Goal: Task Accomplishment & Management: Manage account settings

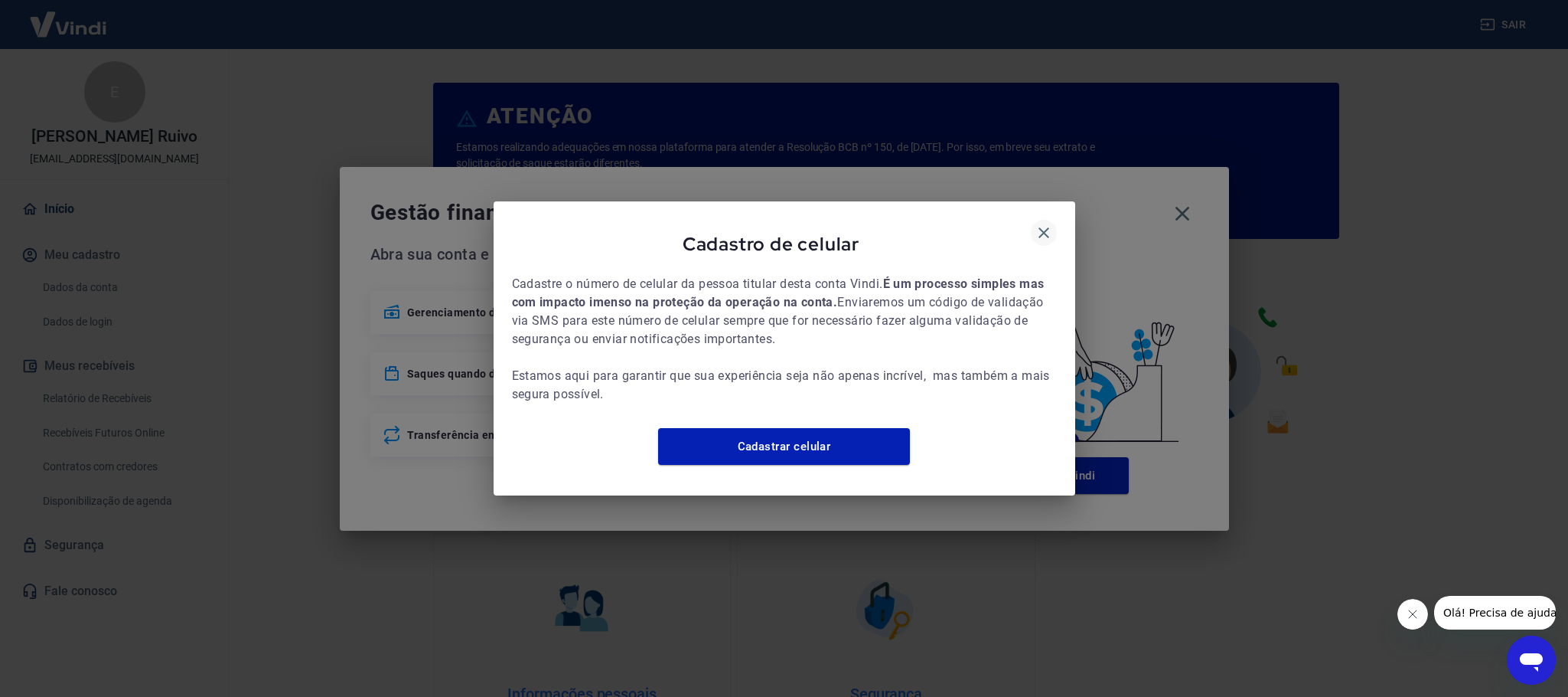
click at [1035, 228] on icon "button" at bounding box center [1044, 233] width 19 height 19
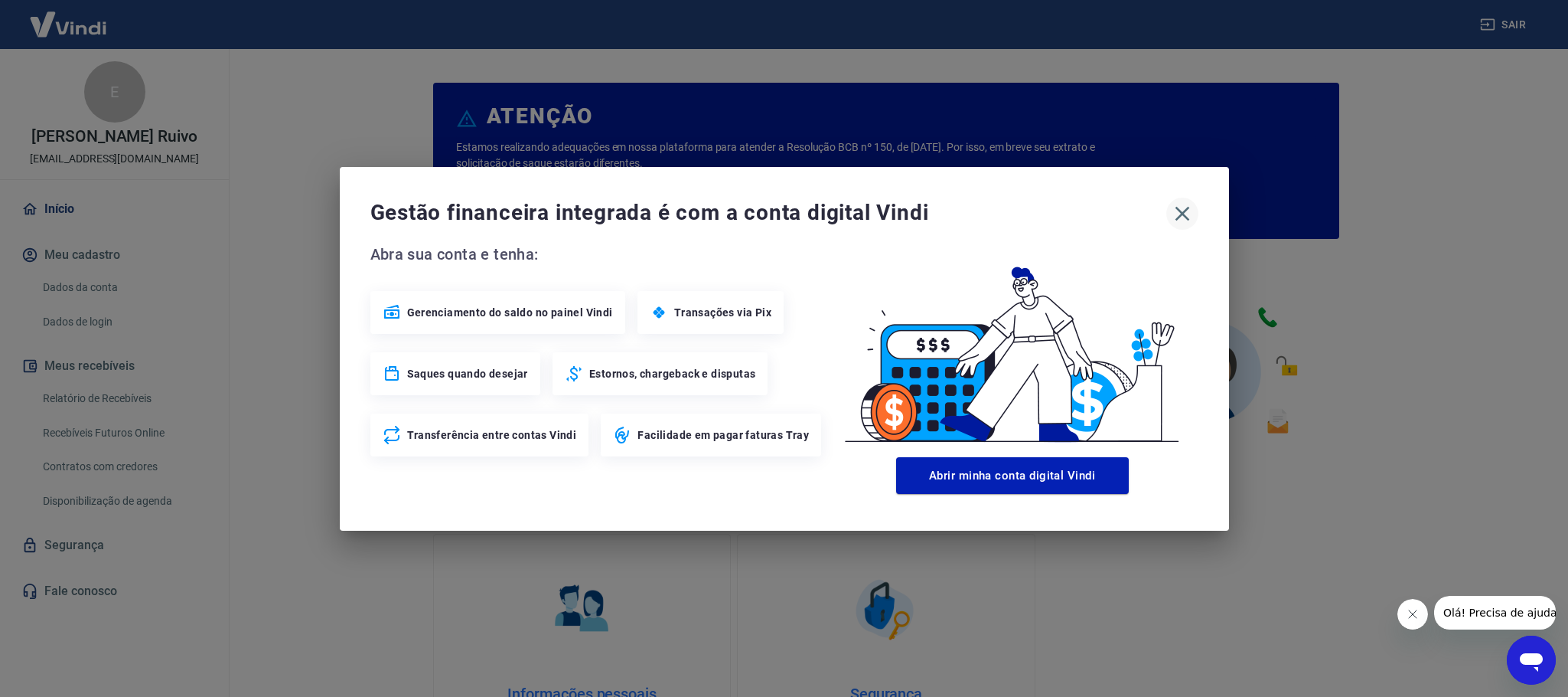
click at [1183, 209] on icon "button" at bounding box center [1182, 213] width 24 height 24
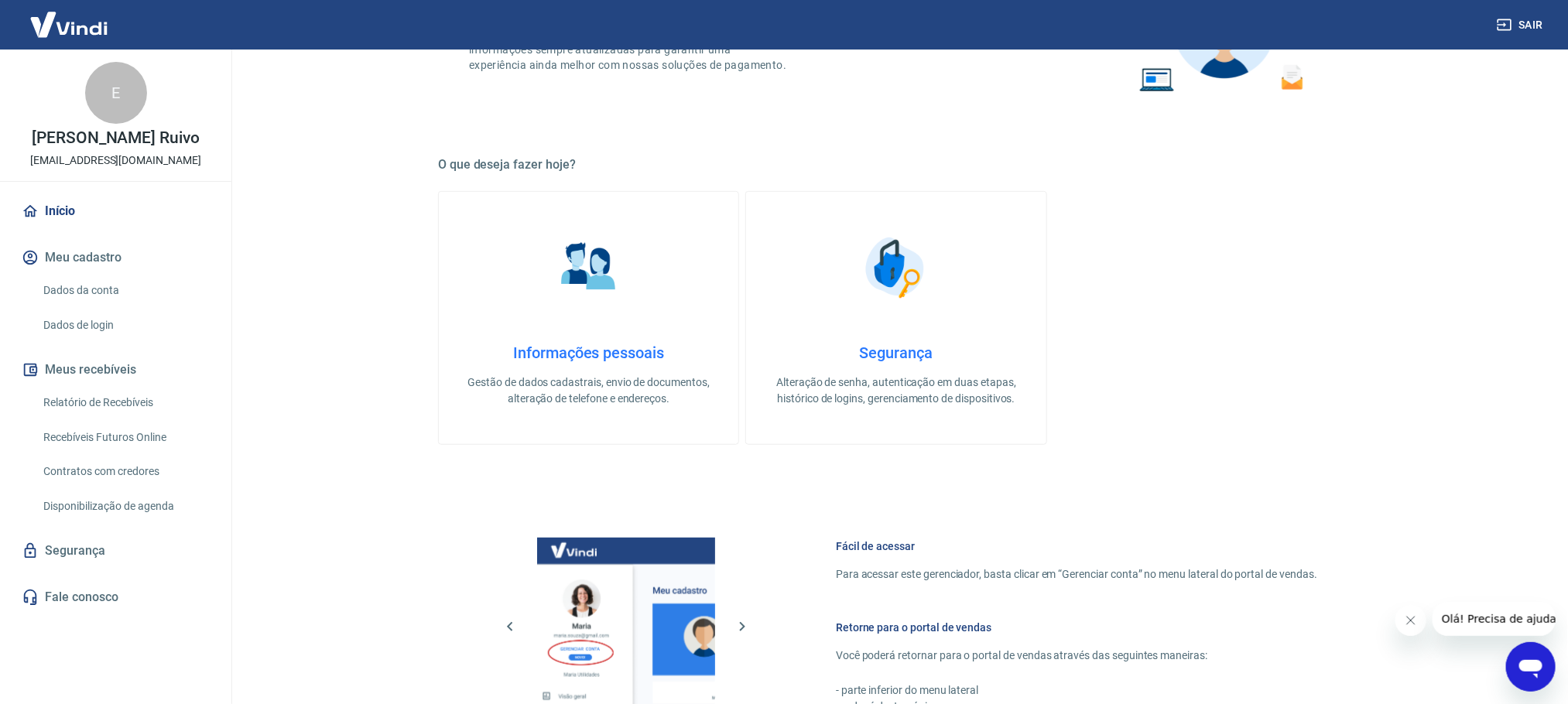
scroll to position [663, 0]
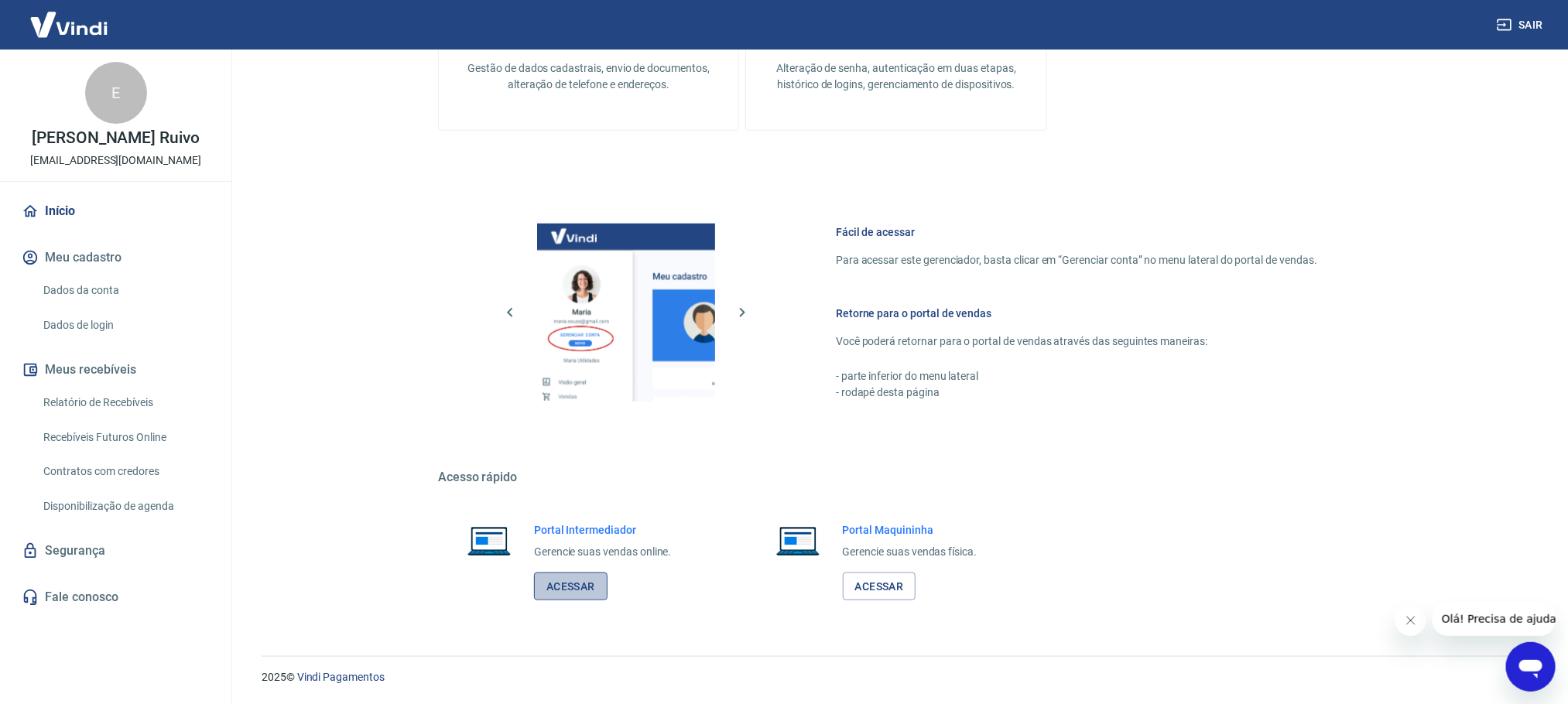
click at [599, 577] on link "Acessar" at bounding box center [570, 586] width 73 height 29
click at [574, 580] on link "Acessar" at bounding box center [570, 586] width 73 height 29
click at [82, 397] on link "Relatório de Recebíveis" at bounding box center [125, 402] width 176 height 32
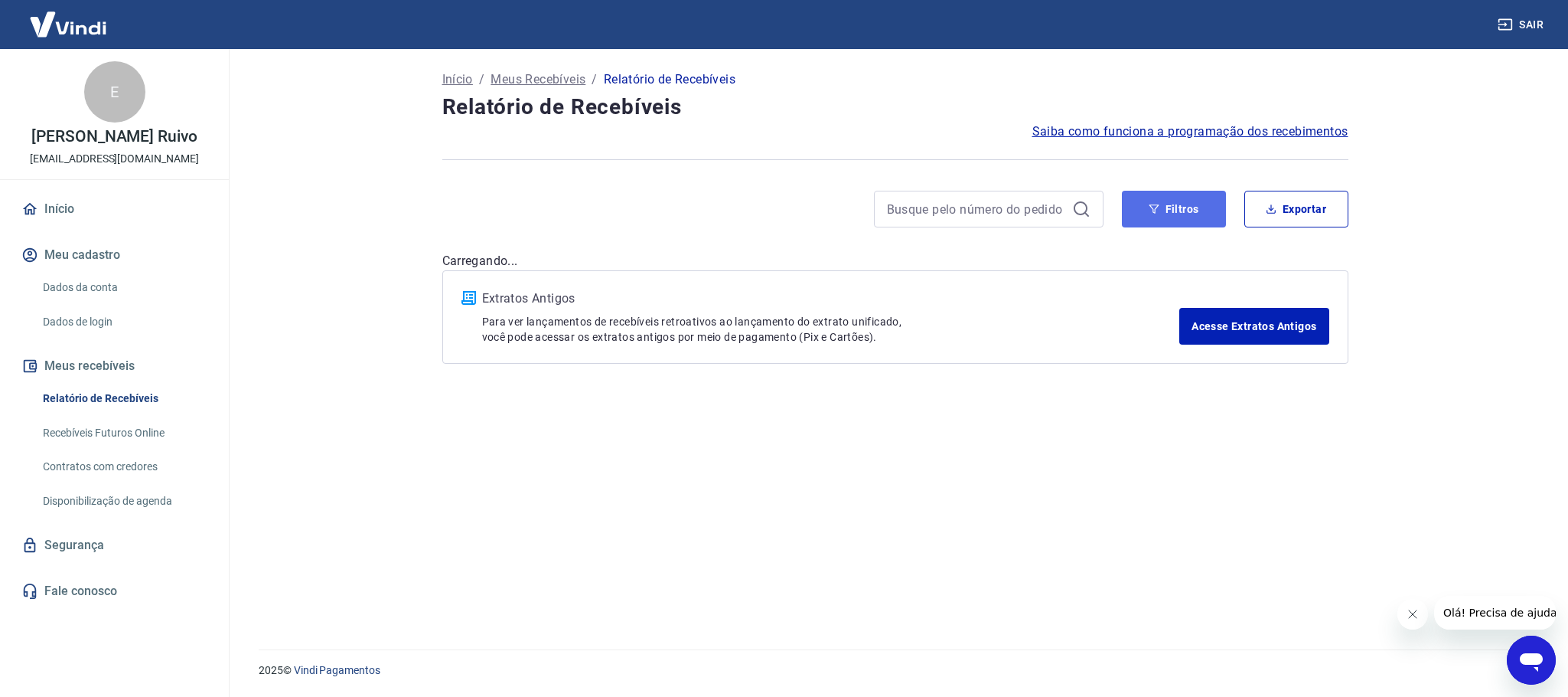
click at [1185, 202] on button "Filtros" at bounding box center [1174, 209] width 104 height 37
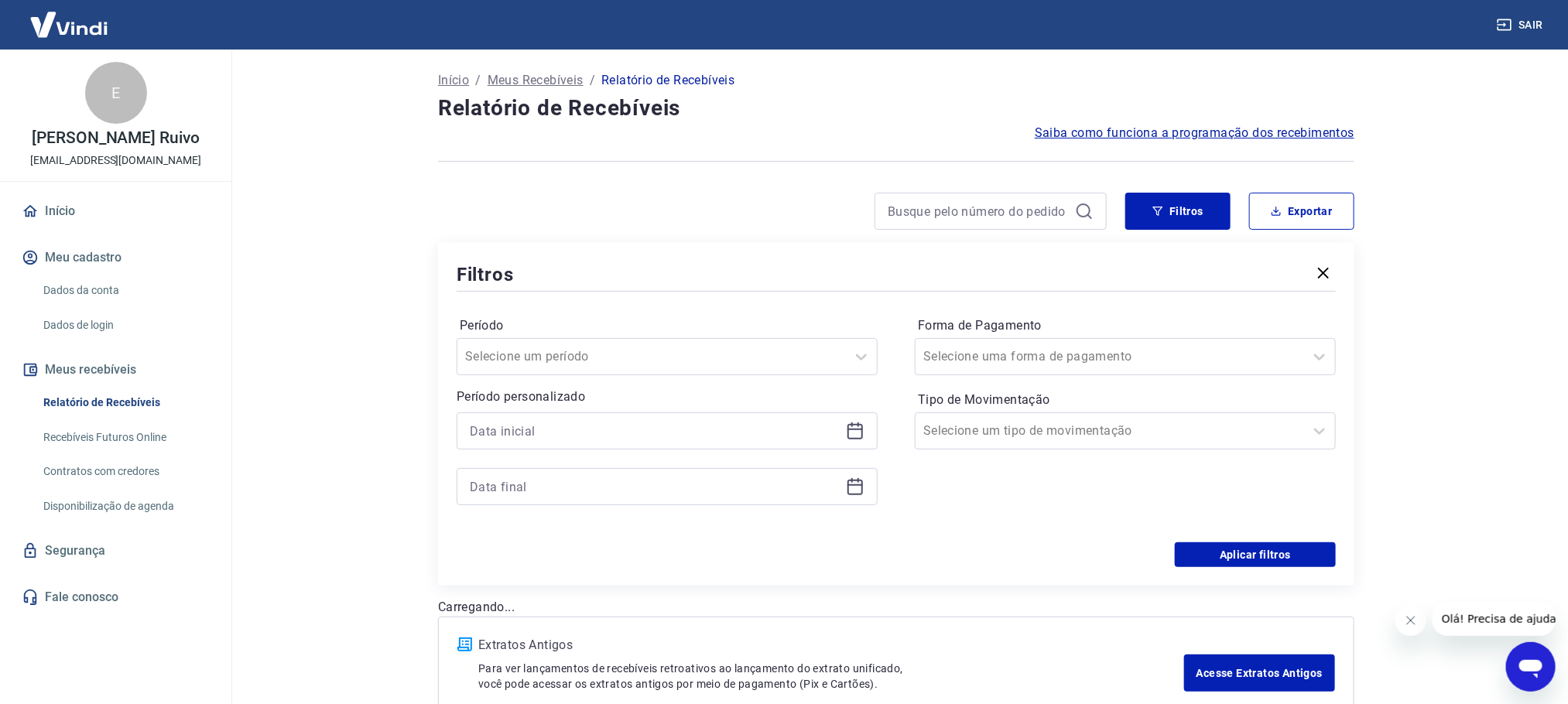
click at [855, 423] on icon at bounding box center [855, 431] width 19 height 19
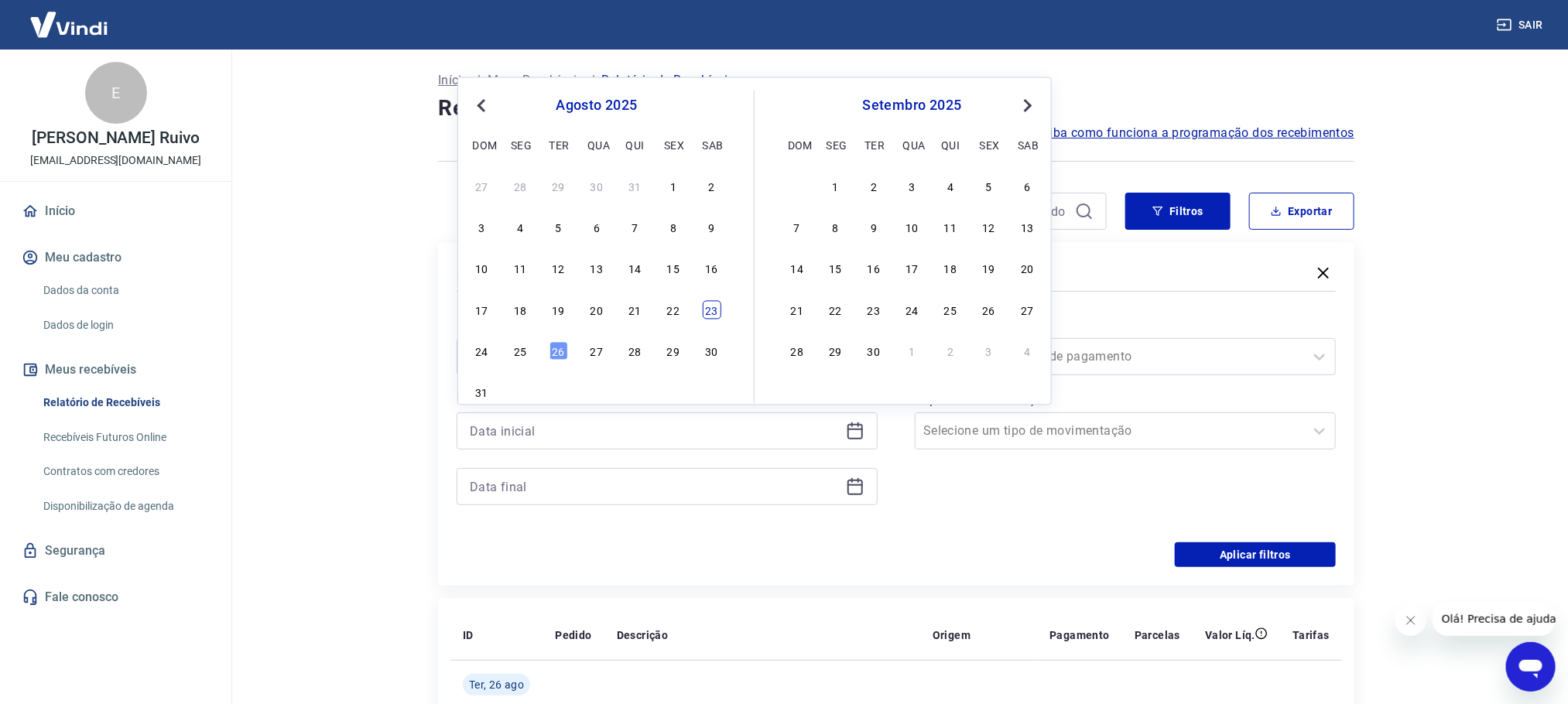
click at [716, 304] on div "23" at bounding box center [712, 309] width 19 height 19
type input "[DATE]"
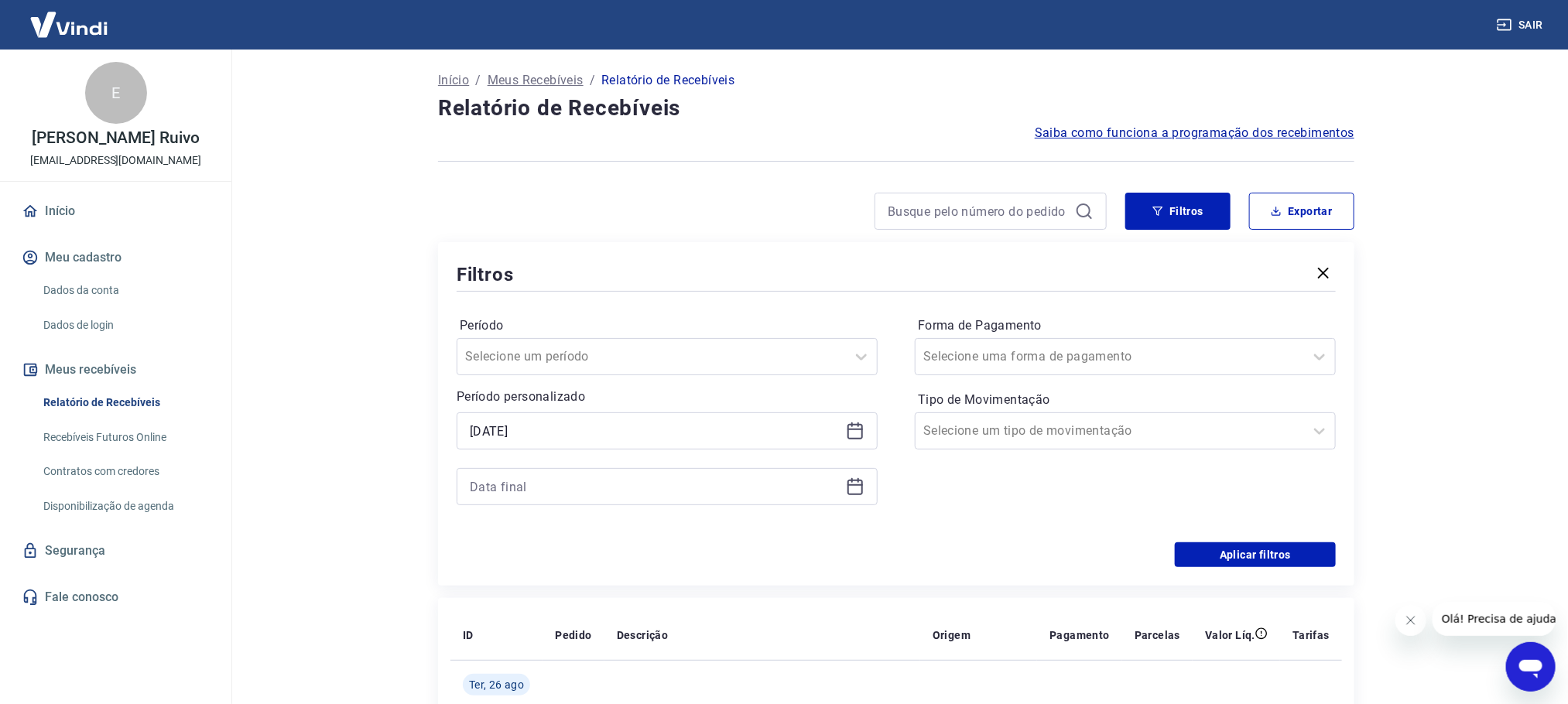
click at [852, 495] on icon at bounding box center [855, 487] width 15 height 15
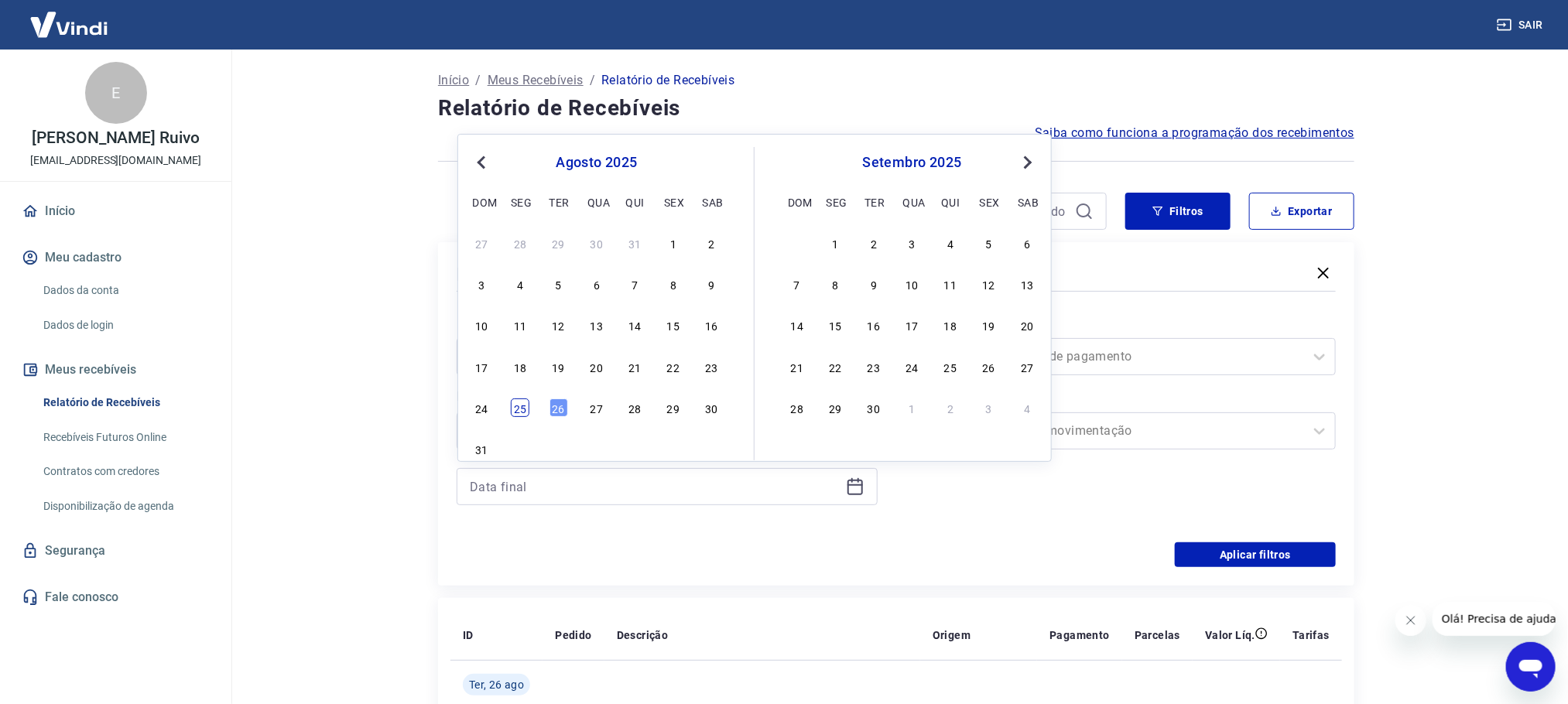
click at [520, 414] on div "25" at bounding box center [520, 407] width 19 height 19
type input "[DATE]"
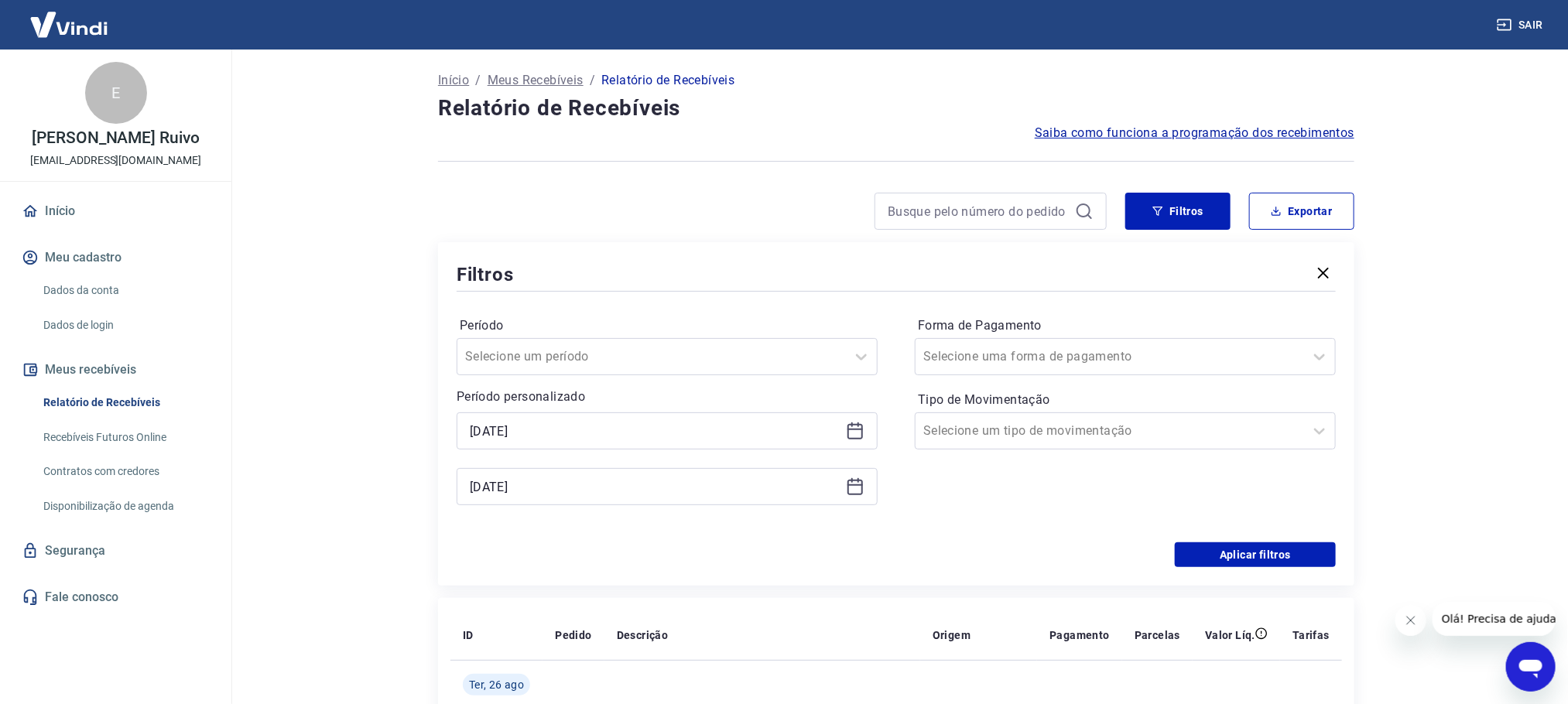
click at [607, 562] on div "Aplicar filtros" at bounding box center [895, 554] width 879 height 24
click at [1075, 356] on div at bounding box center [1110, 357] width 373 height 22
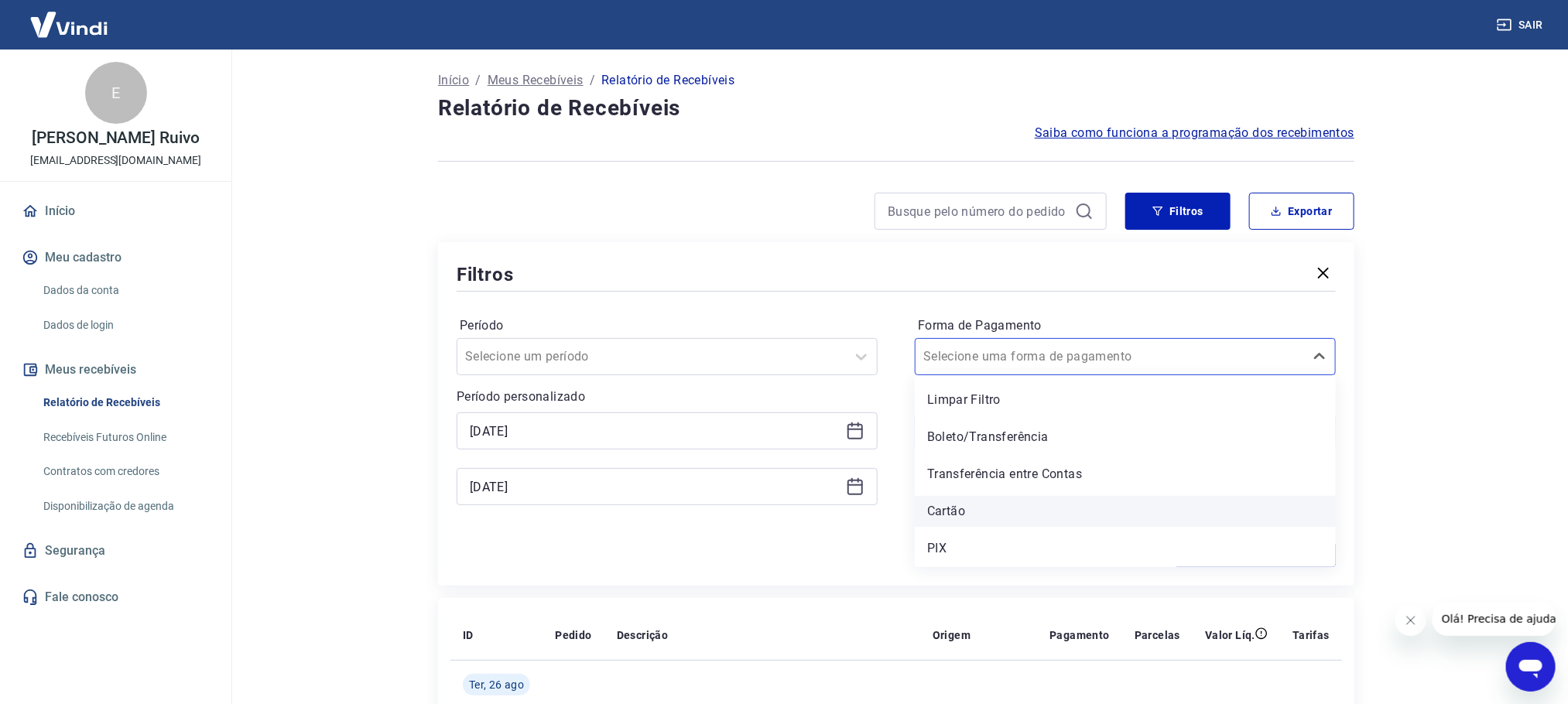
click at [959, 506] on div "Cartão" at bounding box center [1124, 511] width 421 height 31
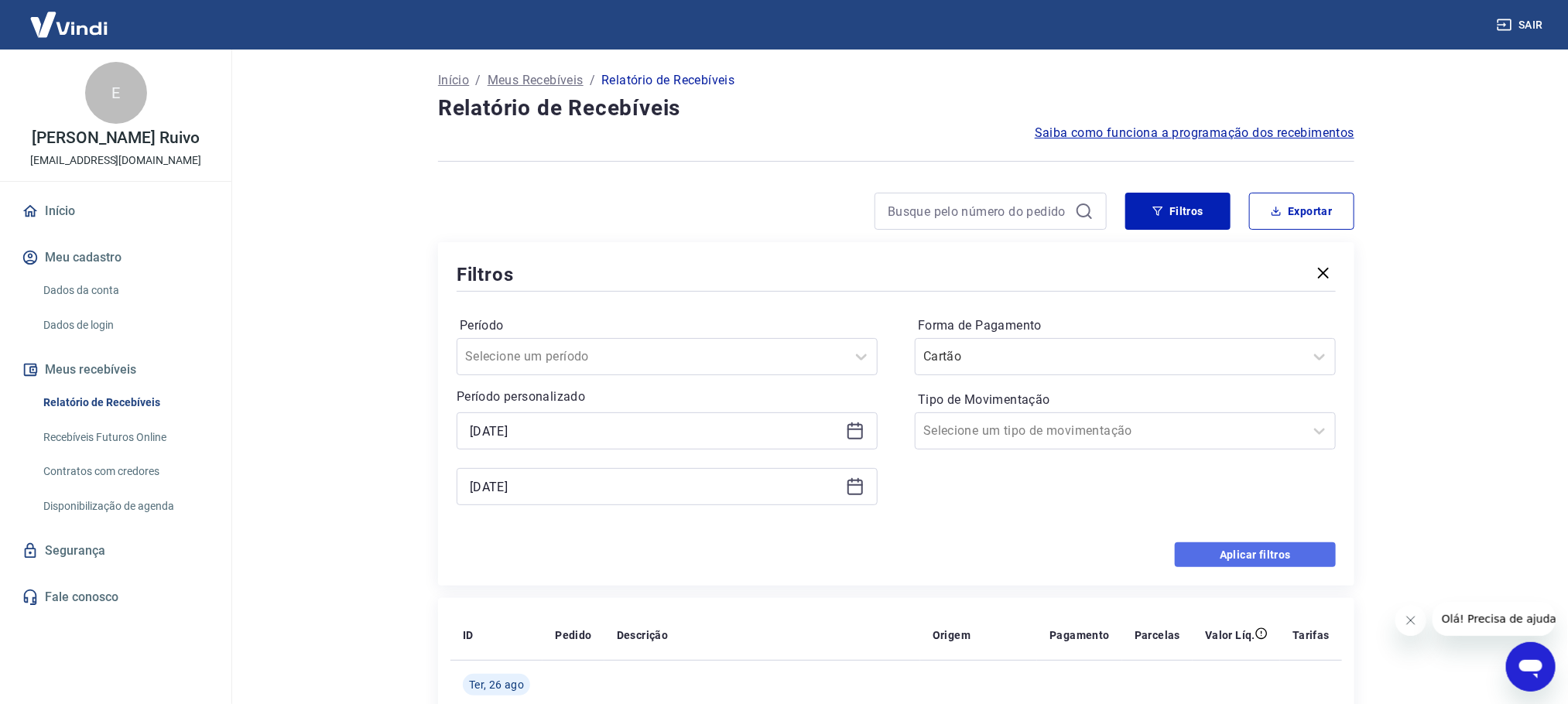
click at [1226, 552] on button "Aplicar filtros" at bounding box center [1255, 554] width 161 height 24
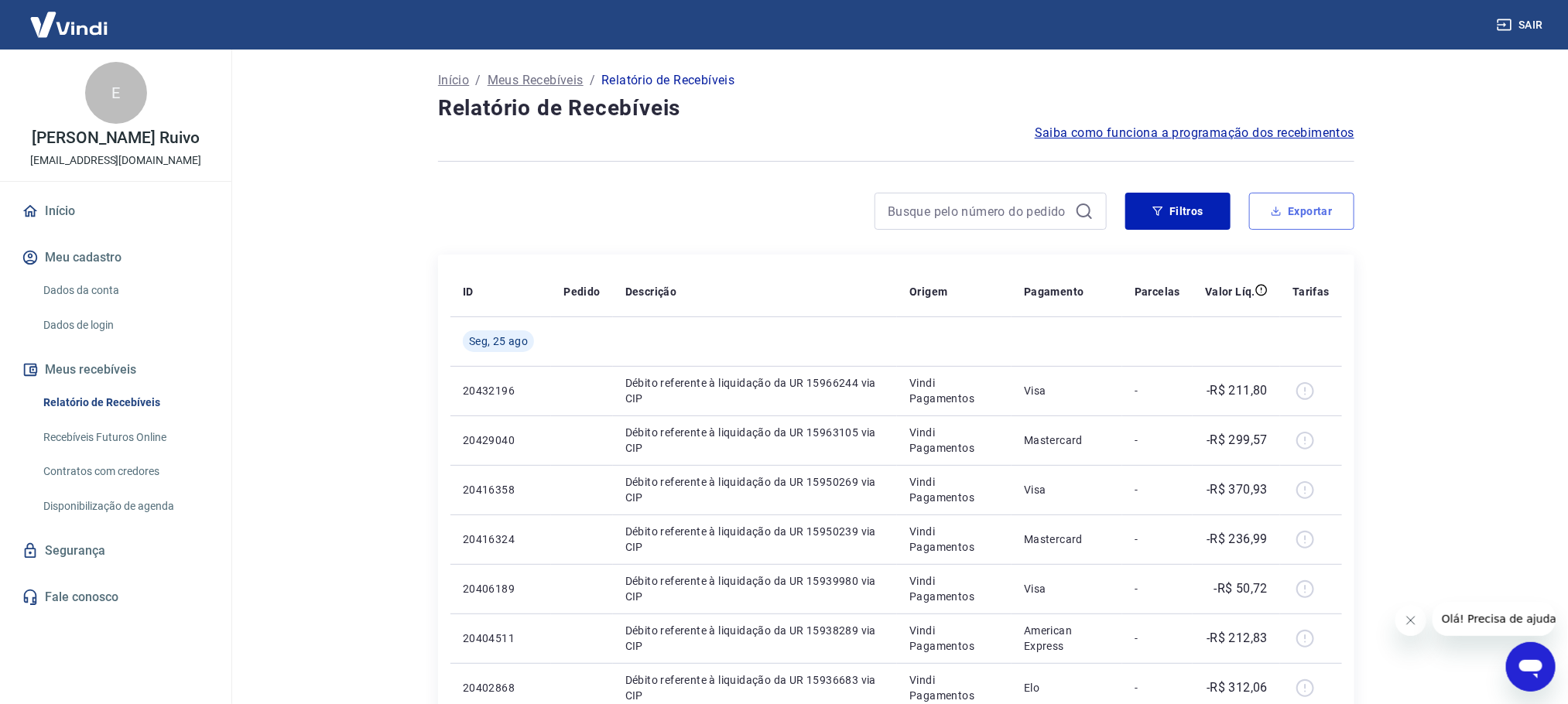
click at [1333, 219] on button "Exportar" at bounding box center [1301, 211] width 105 height 37
type input "[DATE]"
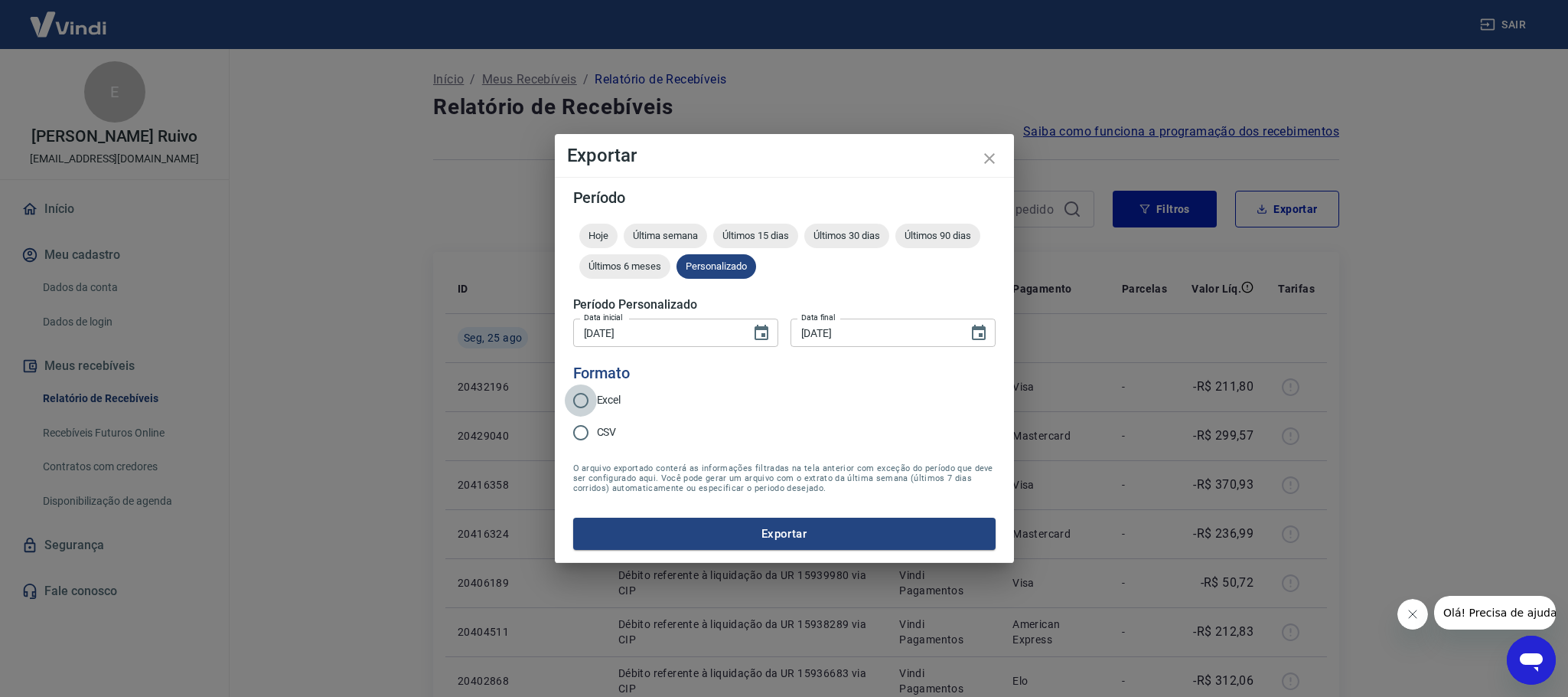
click at [587, 404] on input "Excel" at bounding box center [581, 400] width 32 height 32
radio input "true"
click at [666, 527] on button "Exportar" at bounding box center [784, 534] width 423 height 32
